Goal: Information Seeking & Learning: Understand process/instructions

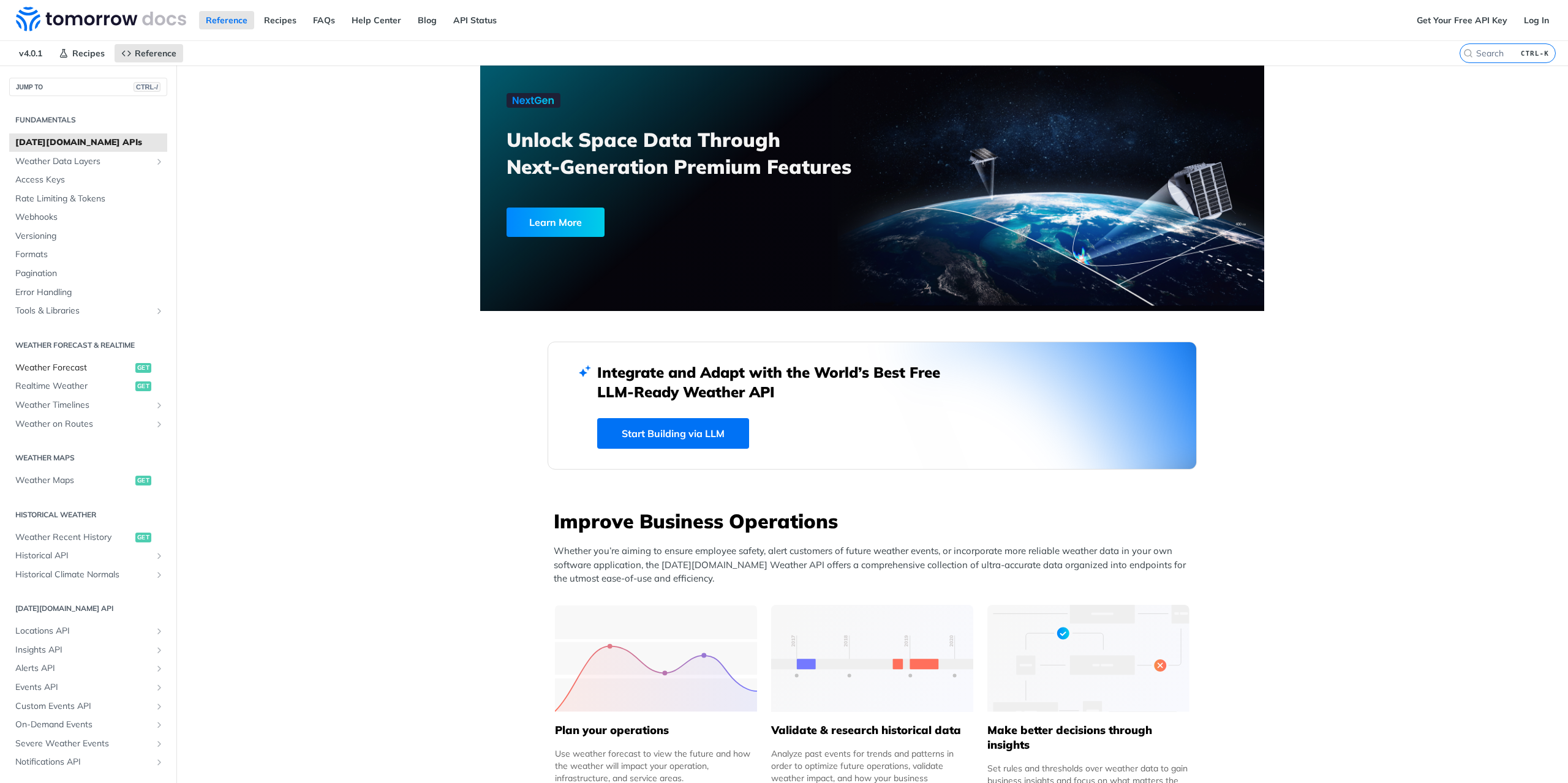
click at [70, 365] on span "Weather Forecast" at bounding box center [73, 368] width 117 height 12
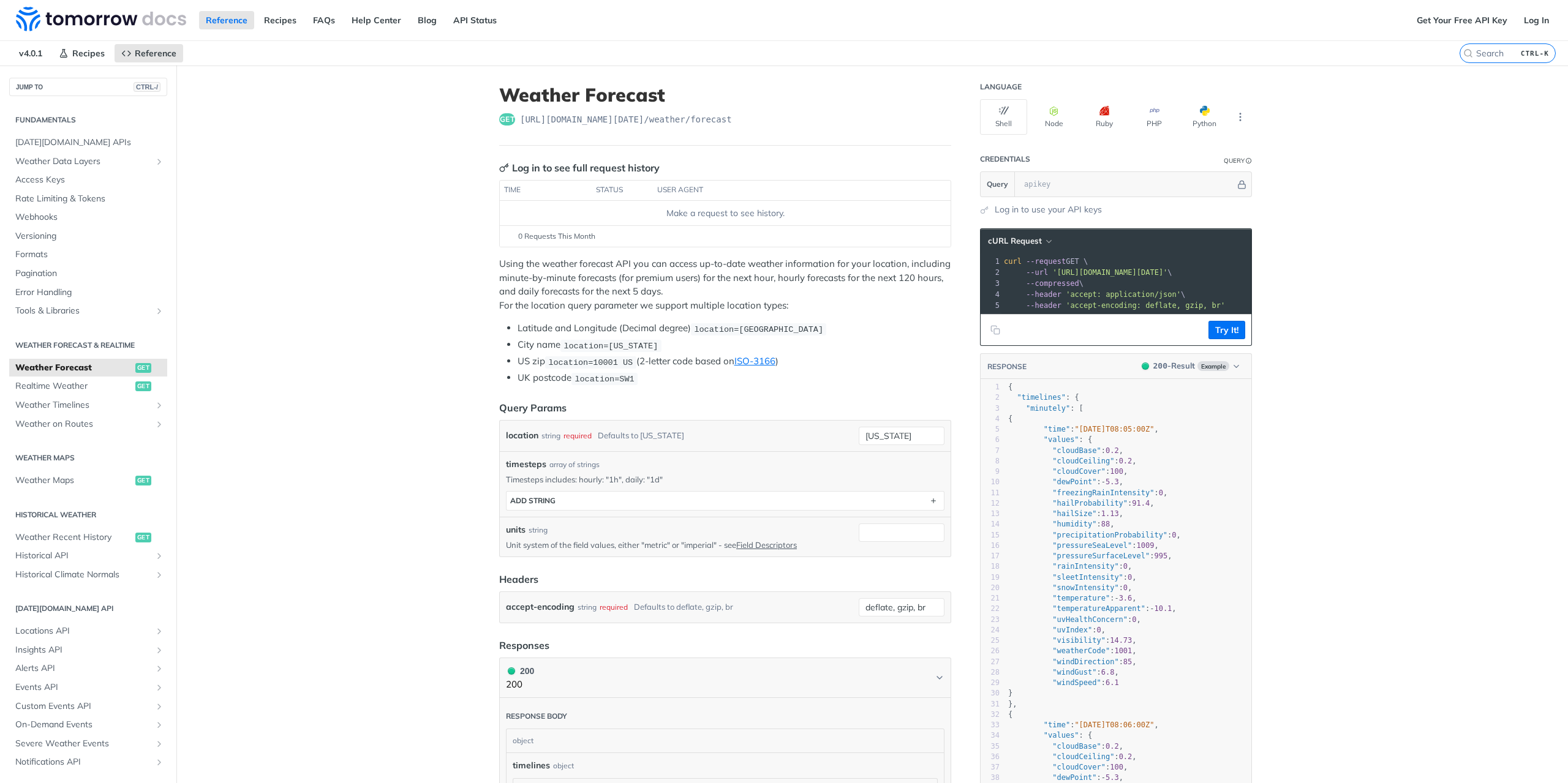
click at [601, 118] on span "[URL][DOMAIN_NAME][DATE] /weather/forecast" at bounding box center [626, 119] width 212 height 12
click at [824, 492] on button "ADD string" at bounding box center [725, 501] width 438 height 18
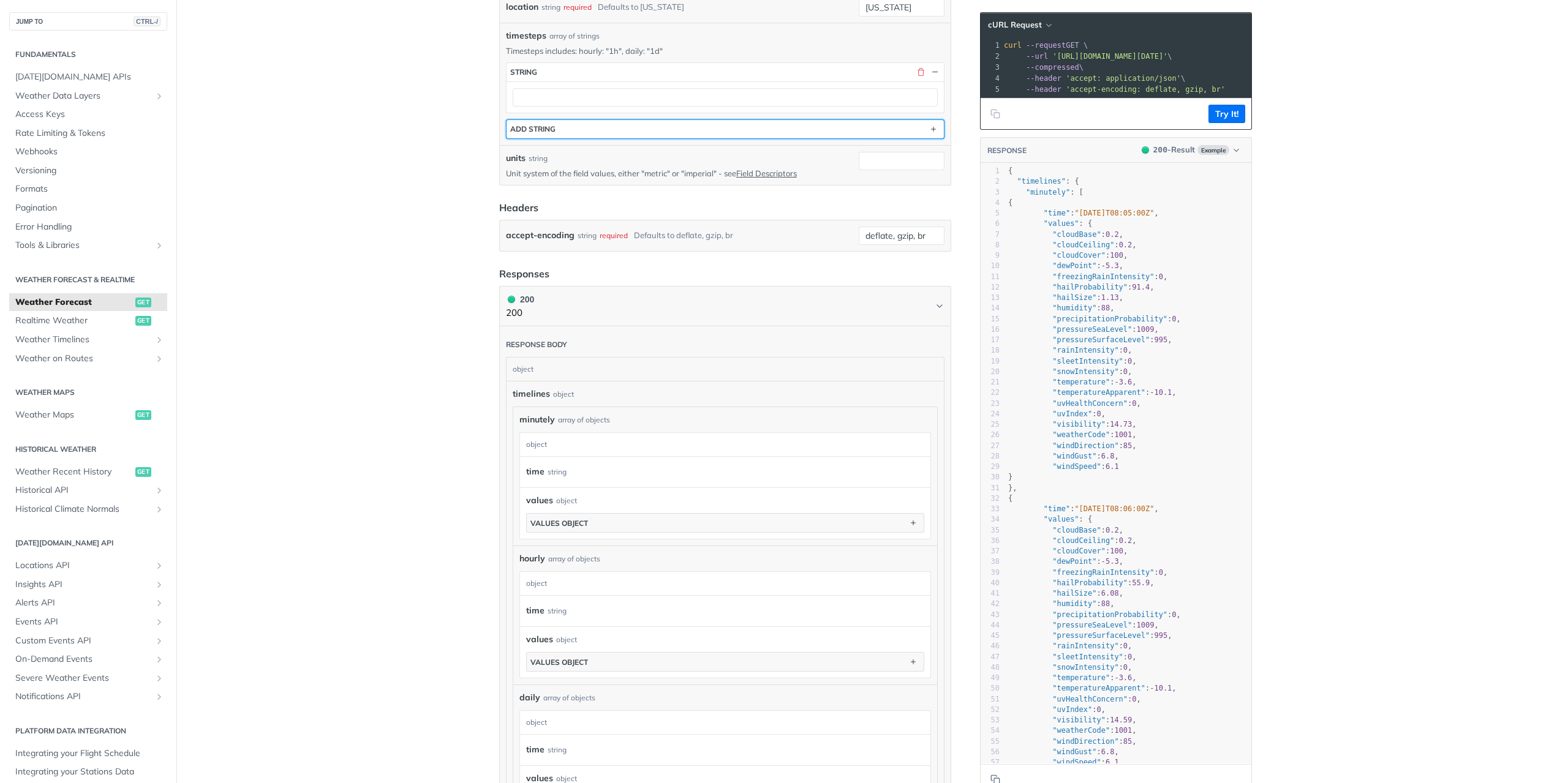
scroll to position [62, 0]
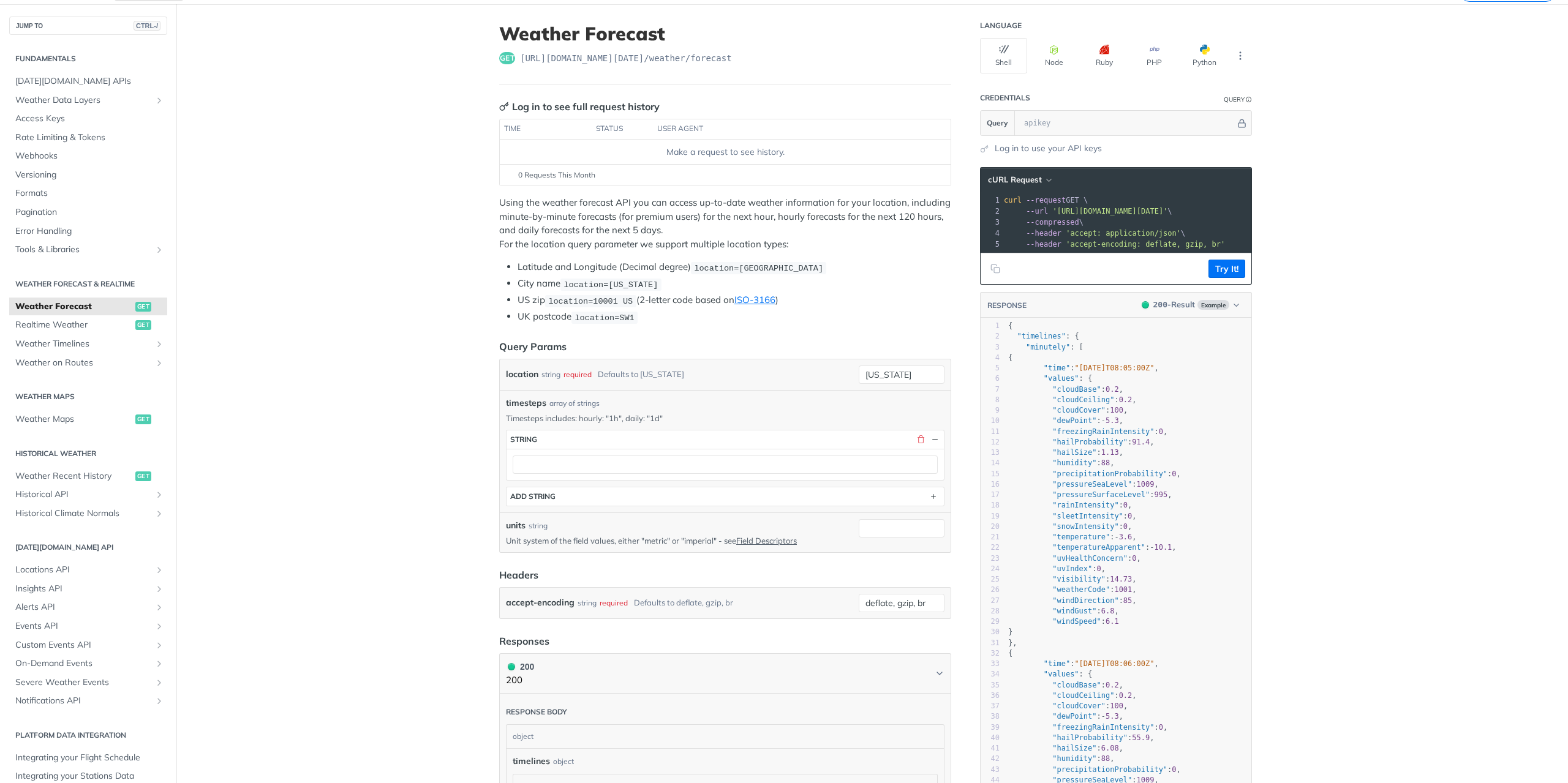
click at [725, 126] on th "user agent" at bounding box center [789, 129] width 273 height 20
click at [72, 330] on span "Realtime Weather" at bounding box center [73, 325] width 117 height 12
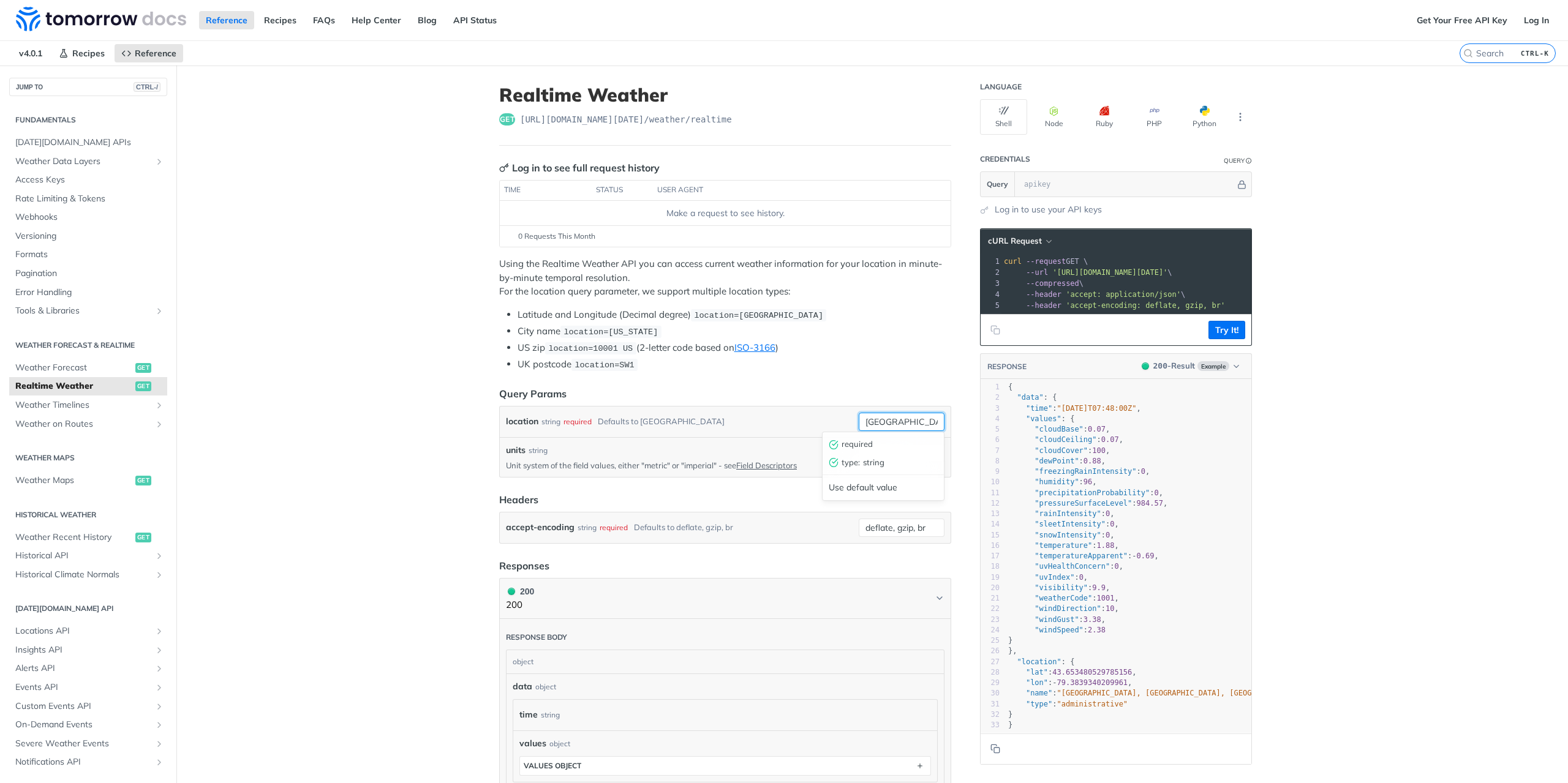
click at [877, 419] on input "[GEOGRAPHIC_DATA]" at bounding box center [901, 422] width 86 height 18
type input "[GEOGRAPHIC_DATA]"
click at [892, 392] on header "Query Params" at bounding box center [725, 393] width 452 height 14
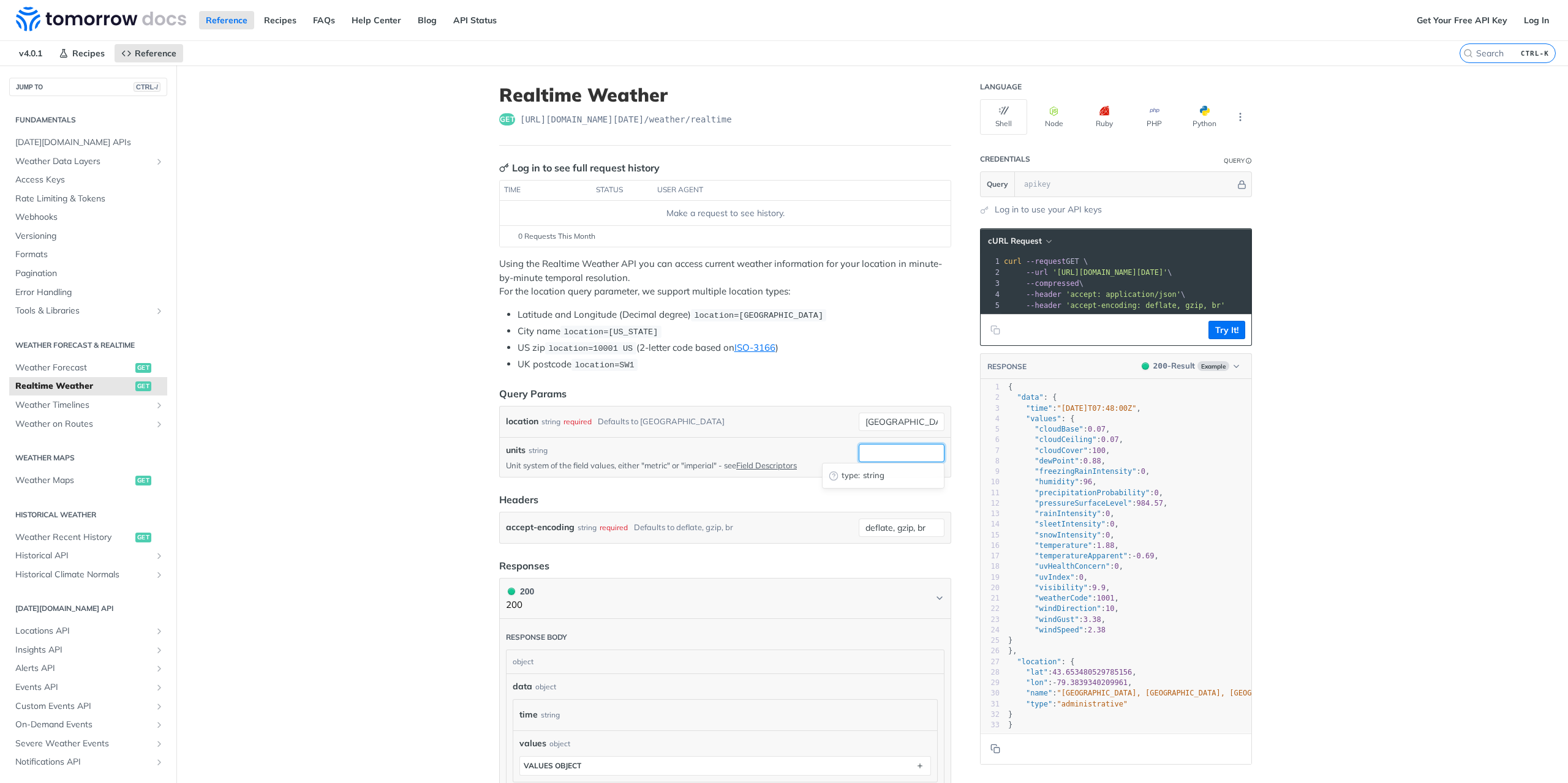
click at [886, 456] on input "units" at bounding box center [901, 453] width 86 height 18
click at [1227, 339] on button "Try It!" at bounding box center [1227, 330] width 37 height 18
click at [1234, 111] on button "More Languages" at bounding box center [1241, 117] width 18 height 18
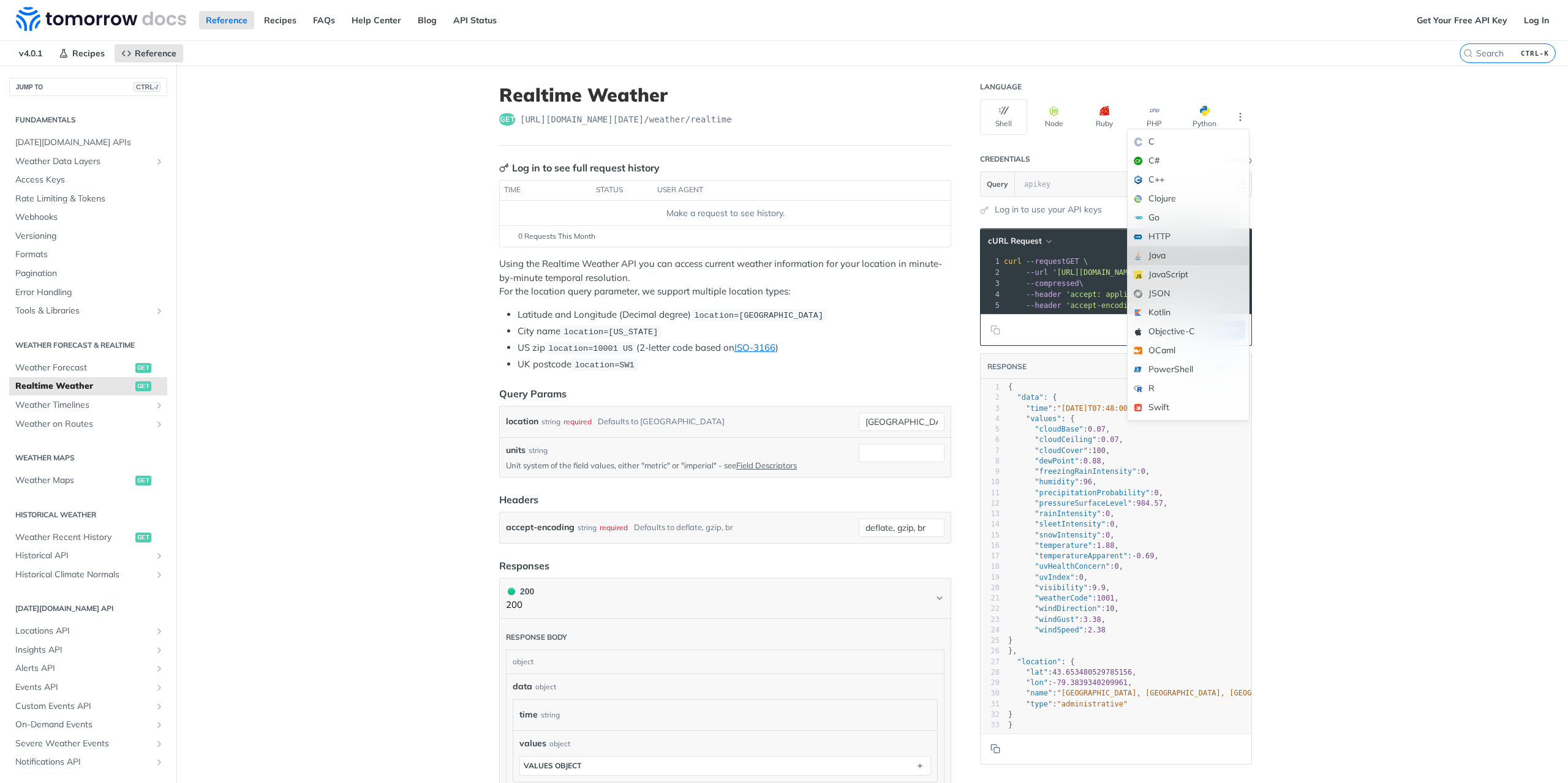
click at [1158, 257] on div "Java" at bounding box center [1188, 255] width 121 height 19
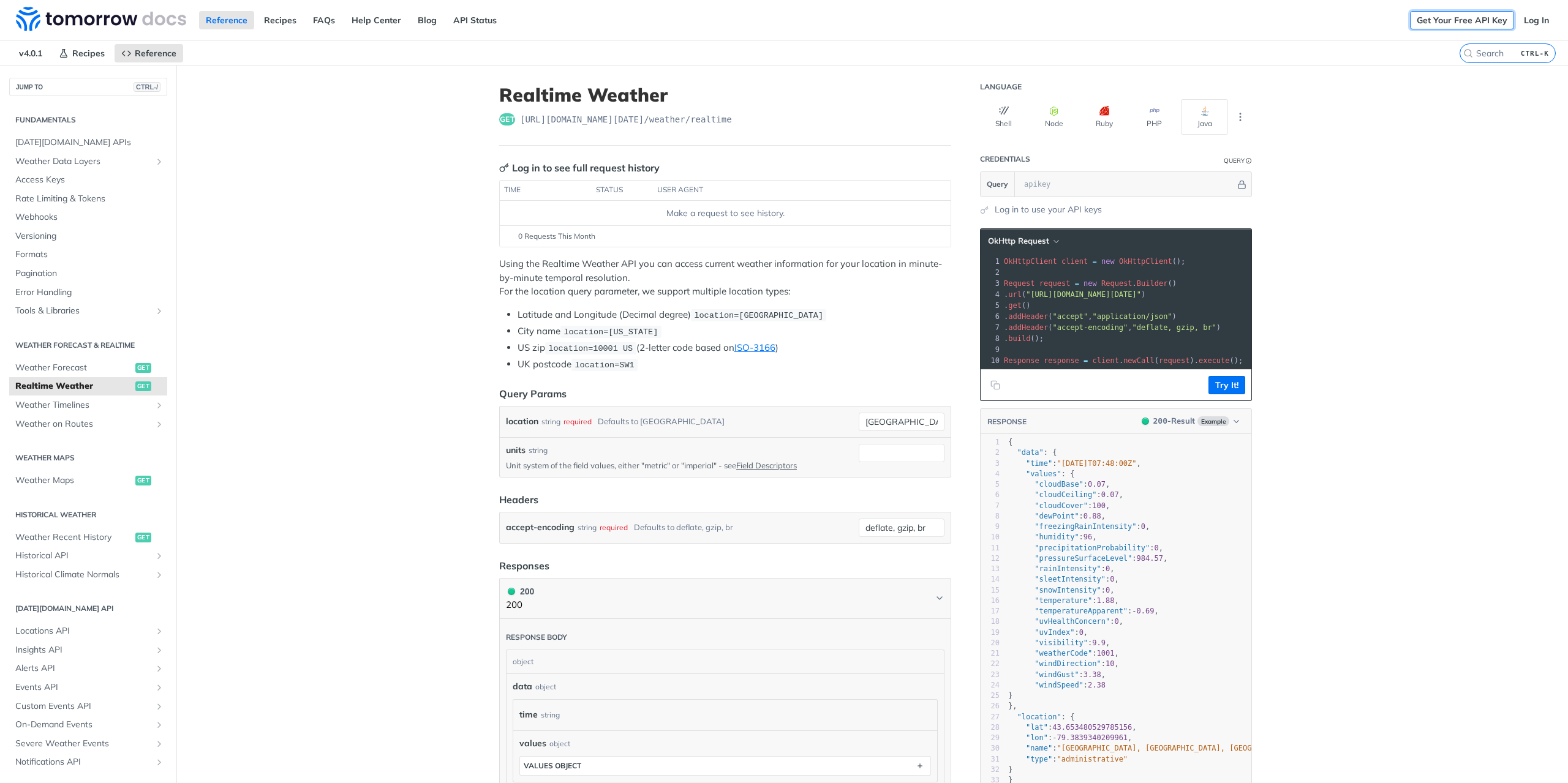
click at [1443, 21] on link "Get Your Free API Key" at bounding box center [1462, 20] width 104 height 18
